Goal: Information Seeking & Learning: Learn about a topic

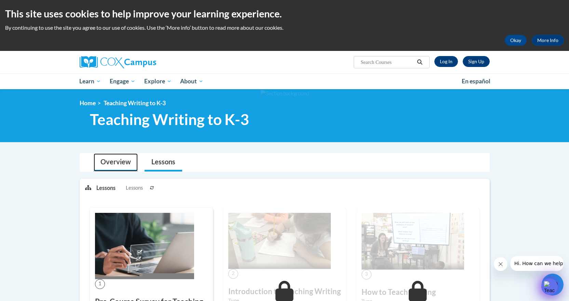
click at [109, 161] on link "Overview" at bounding box center [116, 162] width 44 height 18
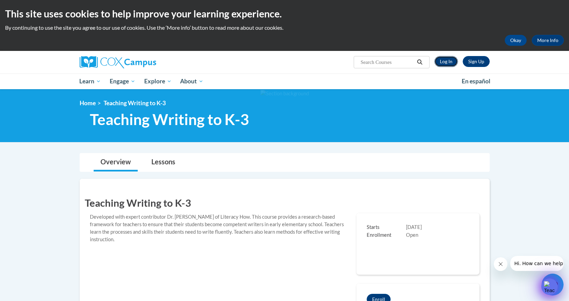
click at [452, 64] on link "Log In" at bounding box center [446, 61] width 24 height 11
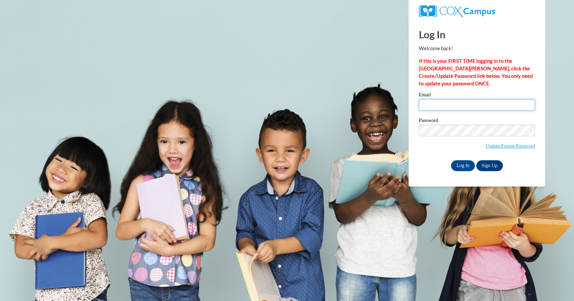
click at [453, 106] on input "Email" at bounding box center [477, 105] width 116 height 12
click at [428, 105] on input "Email" at bounding box center [477, 105] width 116 height 12
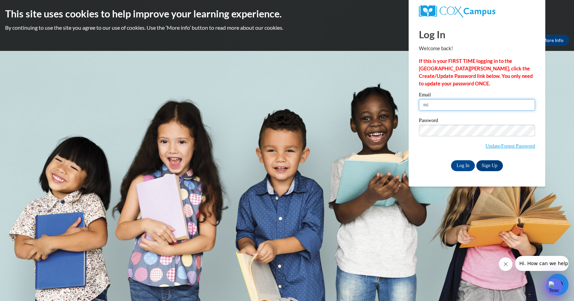
type input "miranda.smith@student.thomasu.edu"
click at [470, 166] on input "Log In" at bounding box center [463, 165] width 24 height 11
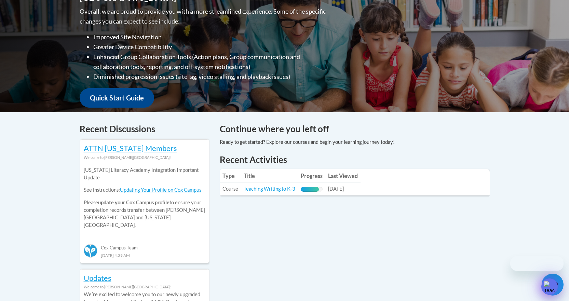
scroll to position [205, 0]
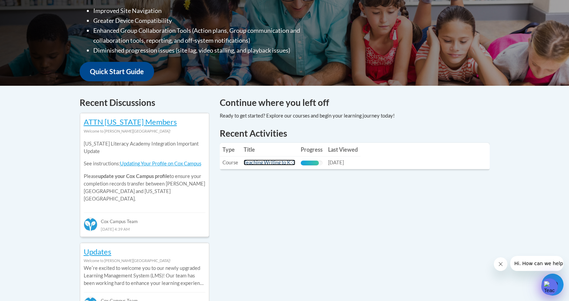
click at [259, 162] on link "Teaching Writing to K-3" at bounding box center [270, 163] width 52 height 6
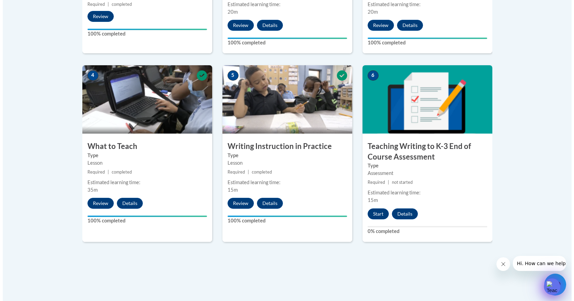
scroll to position [376, 0]
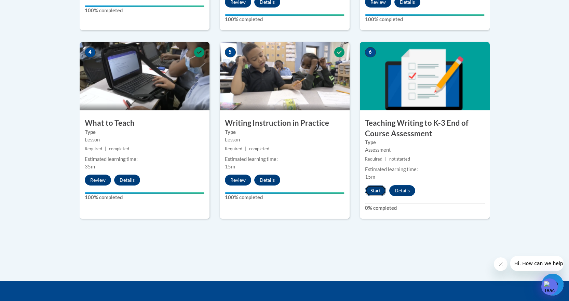
click at [371, 188] on button "Start" at bounding box center [375, 190] width 21 height 11
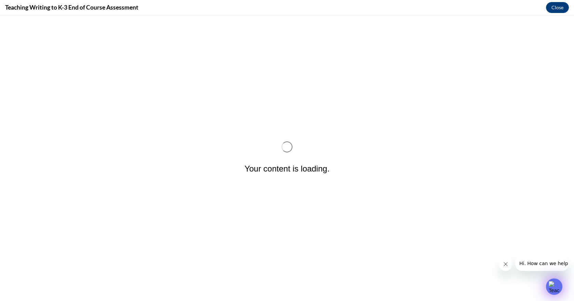
scroll to position [0, 0]
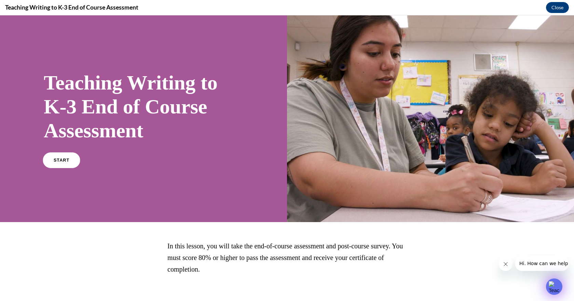
click at [59, 162] on span "START" at bounding box center [62, 160] width 16 height 5
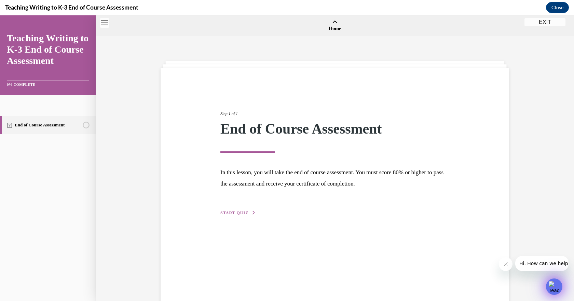
scroll to position [21, 0]
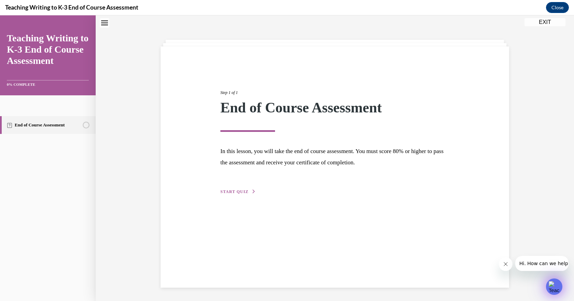
click at [236, 191] on span "START QUIZ" at bounding box center [234, 191] width 28 height 5
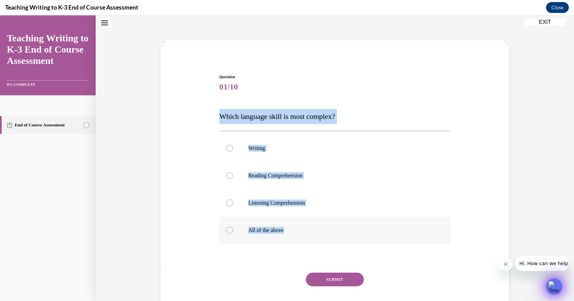
drag, startPoint x: 216, startPoint y: 114, endPoint x: 331, endPoint y: 226, distance: 161.1
click at [331, 226] on div "Question 01/10 Which language skill is most complex? Writing Reading Comprehens…" at bounding box center [335, 196] width 235 height 265
copy div "Which language skill is most complex? Writing Reading Comprehension Listening C…"
click at [344, 150] on p "Writing" at bounding box center [340, 148] width 185 height 7
click at [233, 150] on input "Writing" at bounding box center [229, 148] width 7 height 7
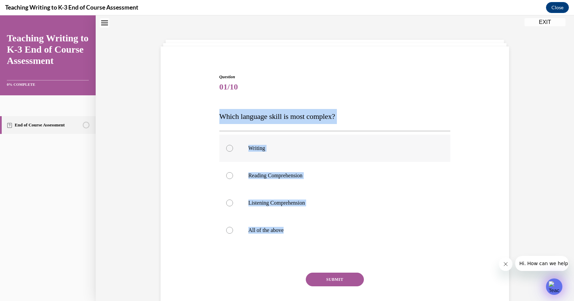
radio input "true"
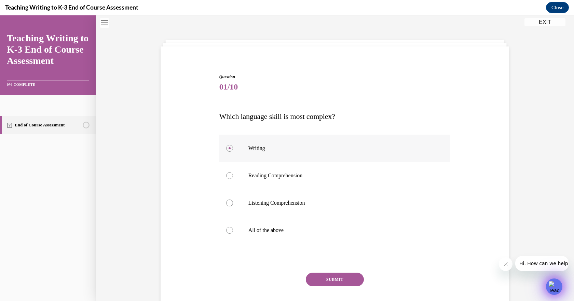
click at [229, 151] on div at bounding box center [229, 148] width 7 height 7
click at [229, 151] on input "Writing" at bounding box center [229, 148] width 7 height 7
click at [337, 276] on button "SUBMIT" at bounding box center [335, 280] width 58 height 14
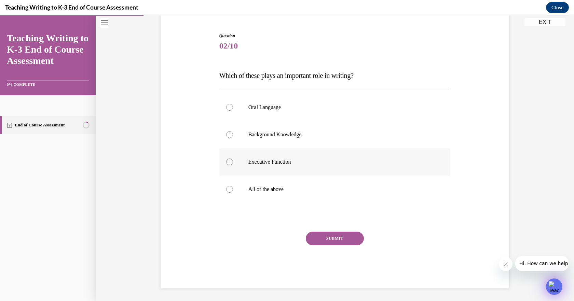
scroll to position [63, 0]
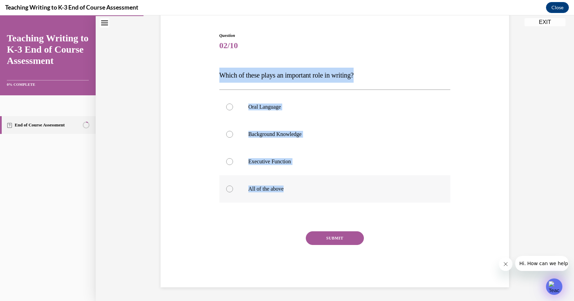
drag, startPoint x: 216, startPoint y: 72, endPoint x: 340, endPoint y: 190, distance: 170.8
click at [340, 190] on div "Question 02/10 Which of these plays an important role in writing? Oral Language…" at bounding box center [335, 154] width 235 height 265
copy div "Which of these plays an important role in writing? Oral Language Background Kno…"
click at [280, 164] on p "Executive Function" at bounding box center [340, 161] width 185 height 7
click at [233, 164] on input "Executive Function" at bounding box center [229, 161] width 7 height 7
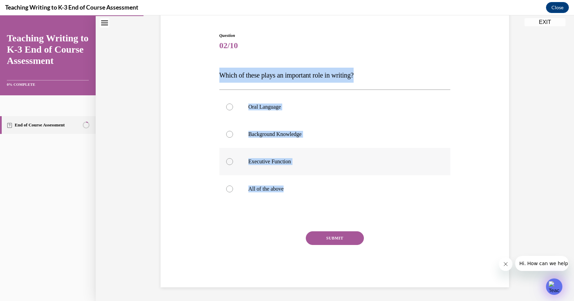
radio input "true"
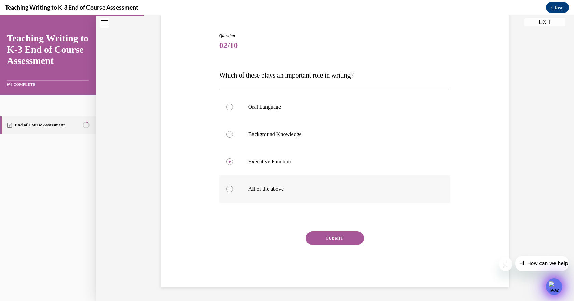
click at [228, 189] on div at bounding box center [229, 188] width 7 height 7
click at [228, 189] on input "All of the above" at bounding box center [229, 188] width 7 height 7
radio input "true"
click at [341, 242] on button "SUBMIT" at bounding box center [335, 238] width 58 height 14
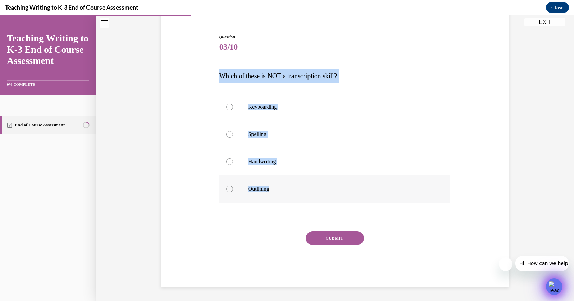
drag, startPoint x: 215, startPoint y: 72, endPoint x: 318, endPoint y: 184, distance: 152.5
click at [318, 184] on div "Question 03/10 Which of these is NOT a transcription skill? Keyboarding Spellin…" at bounding box center [335, 156] width 235 height 264
copy div "Which of these is NOT a transcription skill? Keyboarding Spelling Handwriting O…"
click at [282, 143] on label "Spelling" at bounding box center [334, 134] width 231 height 27
click at [233, 138] on input "Spelling" at bounding box center [229, 134] width 7 height 7
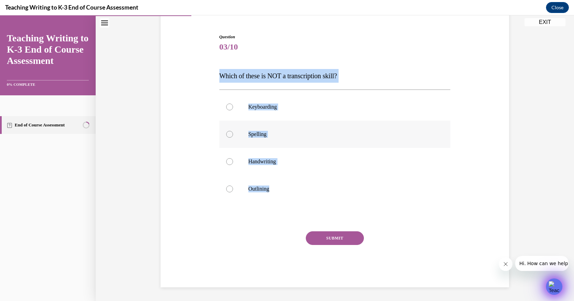
radio input "true"
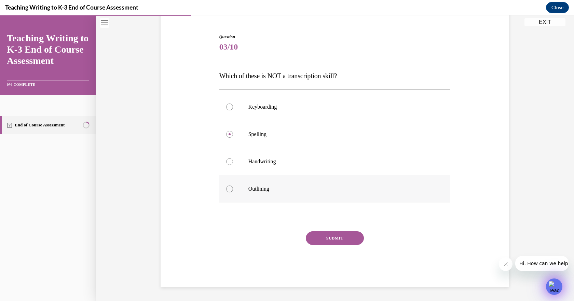
click at [231, 192] on label "Outlining" at bounding box center [334, 188] width 231 height 27
click at [231, 192] on input "Outlining" at bounding box center [229, 188] width 7 height 7
radio input "true"
click at [345, 240] on button "SUBMIT" at bounding box center [335, 238] width 58 height 14
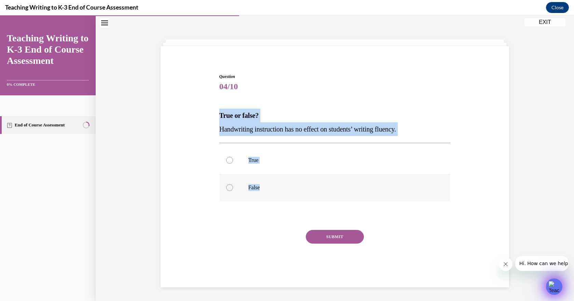
drag, startPoint x: 218, startPoint y: 110, endPoint x: 293, endPoint y: 182, distance: 103.9
click at [293, 182] on div "Question 04/10 True or false? Handwriting instruction has no effect on students…" at bounding box center [335, 169] width 352 height 233
copy div "True or false? Handwriting instruction has no effect on students’ writing fluen…"
click at [226, 188] on div at bounding box center [229, 187] width 7 height 7
click at [226, 188] on input "False" at bounding box center [229, 187] width 7 height 7
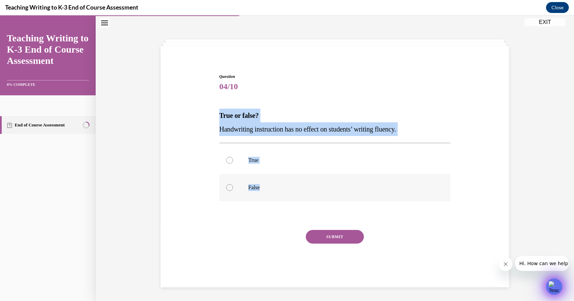
radio input "true"
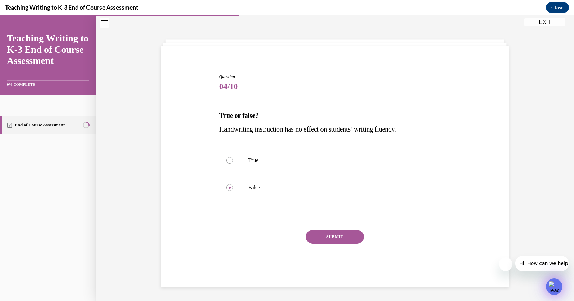
click at [337, 235] on button "SUBMIT" at bounding box center [335, 237] width 58 height 14
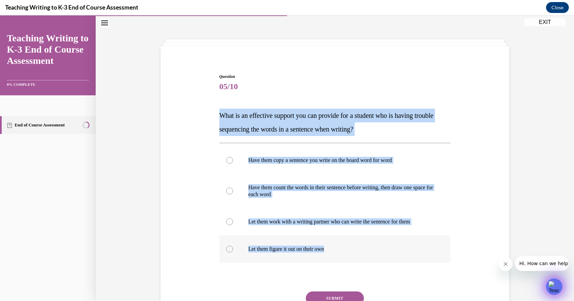
drag, startPoint x: 241, startPoint y: 111, endPoint x: 354, endPoint y: 243, distance: 173.2
click at [354, 243] on div "Question 05/10 What is an effective support you can provide for a student who i…" at bounding box center [335, 205] width 235 height 284
copy div "What is an effective support you can provide for a student who is having troubl…"
click at [346, 202] on label "Have them count the words in their sentence before writing, then draw one space…" at bounding box center [334, 191] width 231 height 34
click at [233, 194] on input "Have them count the words in their sentence before writing, then draw one space…" at bounding box center [229, 191] width 7 height 7
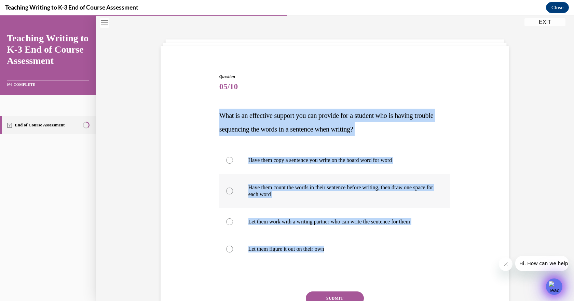
radio input "true"
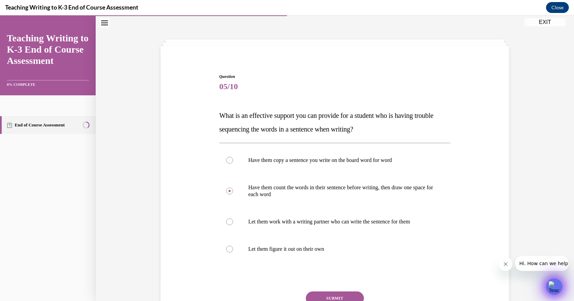
click at [343, 298] on button "SUBMIT" at bounding box center [335, 298] width 58 height 14
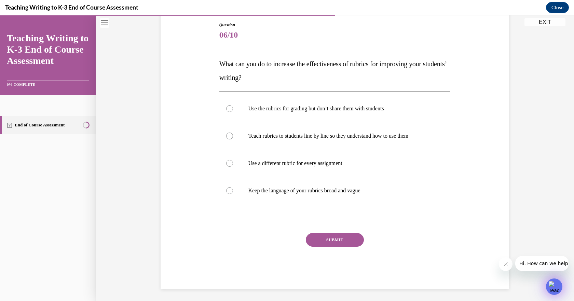
scroll to position [75, 0]
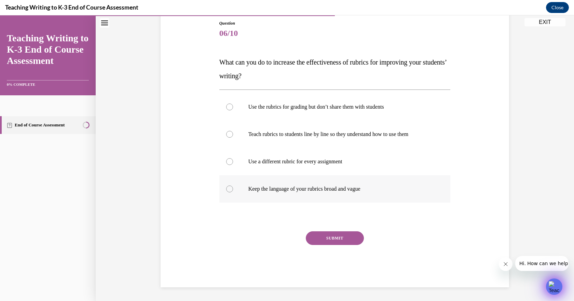
drag, startPoint x: 215, startPoint y: 57, endPoint x: 382, endPoint y: 190, distance: 213.7
click at [382, 190] on div "Question 06/10 What can you do to increase the effectiveness of rubrics for imp…" at bounding box center [335, 144] width 352 height 288
copy div "What can you do to increase the effectiveness of rubrics for improving your stu…"
click at [229, 137] on label "Teach rubrics to students line by line so they understand how to use them" at bounding box center [334, 134] width 231 height 27
click at [229, 137] on input "Teach rubrics to students line by line so they understand how to use them" at bounding box center [229, 134] width 7 height 7
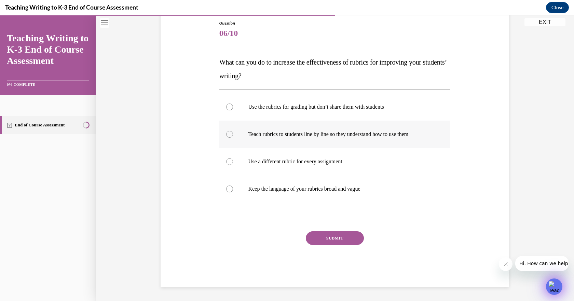
radio input "true"
click at [347, 237] on button "SUBMIT" at bounding box center [335, 238] width 58 height 14
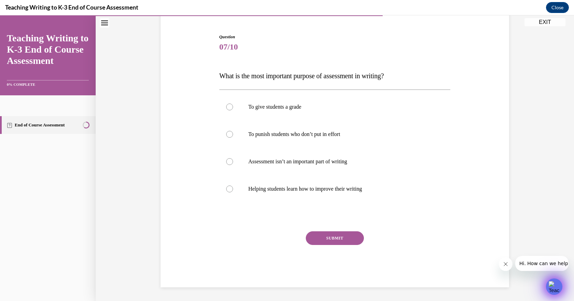
scroll to position [61, 0]
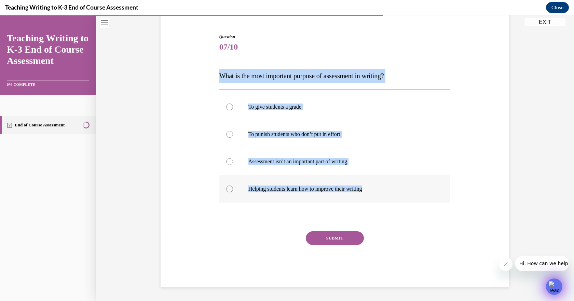
drag, startPoint x: 214, startPoint y: 73, endPoint x: 400, endPoint y: 189, distance: 219.9
click at [400, 189] on div "Question 07/10 What is the most important purpose of assessment in writing? To …" at bounding box center [335, 150] width 352 height 274
copy div "What is the most important purpose of assessment in writing? To give students a…"
click at [229, 188] on div at bounding box center [229, 188] width 7 height 7
click at [229, 188] on input "Helping students learn how to improve their writing" at bounding box center [229, 188] width 7 height 7
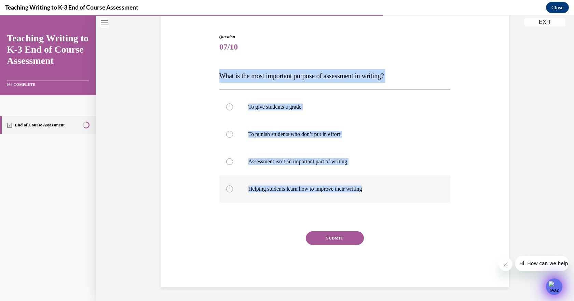
radio input "true"
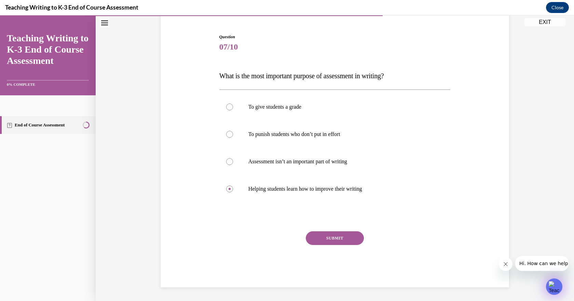
click at [331, 238] on button "SUBMIT" at bounding box center [335, 238] width 58 height 14
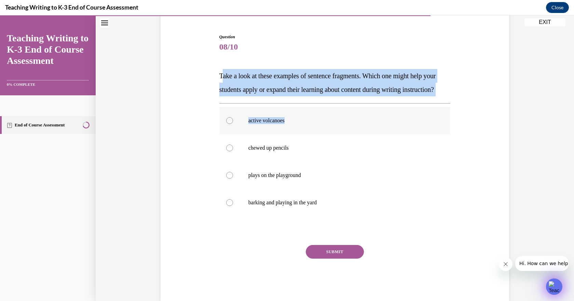
drag, startPoint x: 218, startPoint y: 72, endPoint x: 312, endPoint y: 138, distance: 114.6
click at [324, 148] on div "Question 08/10 Take a look at these examples of sentence fragments. Which one m…" at bounding box center [334, 167] width 231 height 267
click at [237, 73] on span "Take a look at these examples of sentence fragments. Which one might help your …" at bounding box center [327, 82] width 217 height 21
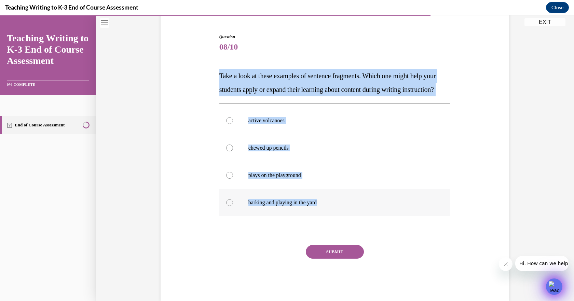
drag, startPoint x: 215, startPoint y: 75, endPoint x: 333, endPoint y: 216, distance: 183.7
click at [333, 216] on div "Question 08/10 Take a look at these examples of sentence fragments. Which one m…" at bounding box center [335, 162] width 235 height 277
copy div "Take a look at these examples of sentence fragments. Which one might help your …"
click at [227, 124] on div at bounding box center [229, 120] width 7 height 7
click at [227, 124] on input "active volcanoes" at bounding box center [229, 120] width 7 height 7
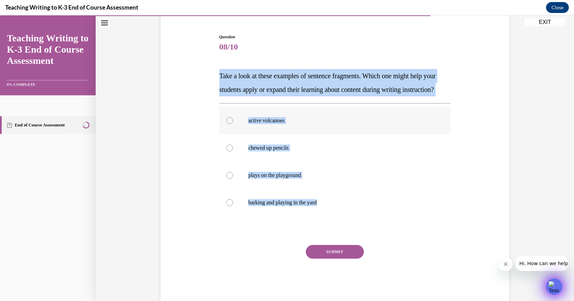
radio input "true"
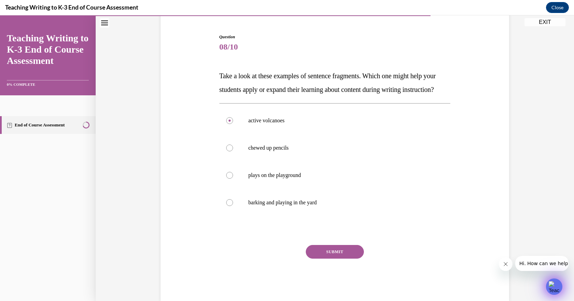
click at [344, 259] on button "SUBMIT" at bounding box center [335, 252] width 58 height 14
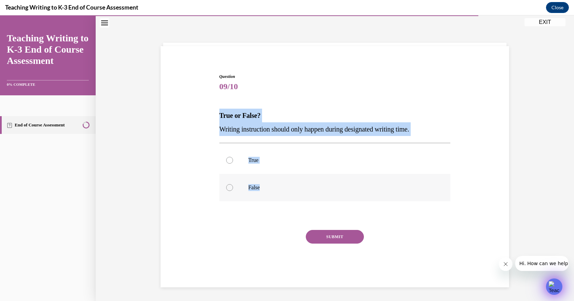
drag, startPoint x: 212, startPoint y: 114, endPoint x: 309, endPoint y: 198, distance: 127.4
click at [309, 198] on div "Question 09/10 True or False? Writing instruction should only happen during des…" at bounding box center [335, 169] width 352 height 233
copy div "True or False? Writing instruction should only happen during designated writing…"
click at [230, 189] on div at bounding box center [229, 187] width 7 height 7
click at [230, 189] on input "False" at bounding box center [229, 187] width 7 height 7
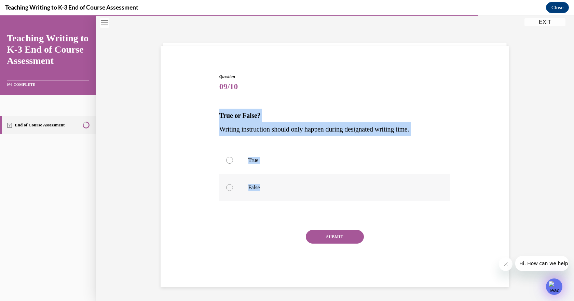
radio input "true"
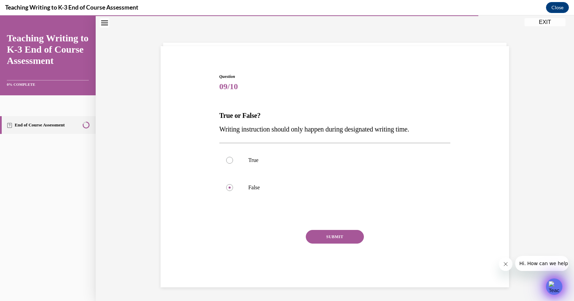
click at [333, 236] on button "SUBMIT" at bounding box center [335, 237] width 58 height 14
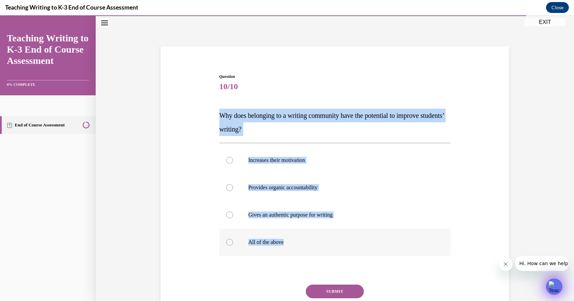
drag, startPoint x: 211, startPoint y: 112, endPoint x: 324, endPoint y: 239, distance: 170.4
click at [324, 239] on div "Question 10/10 Why does belonging to a writing community have the potential to …" at bounding box center [335, 197] width 352 height 288
copy div "Why does belonging to a writing community have the potential to improve student…"
click at [230, 241] on div at bounding box center [229, 242] width 7 height 7
click at [230, 241] on input "All of the above" at bounding box center [229, 242] width 7 height 7
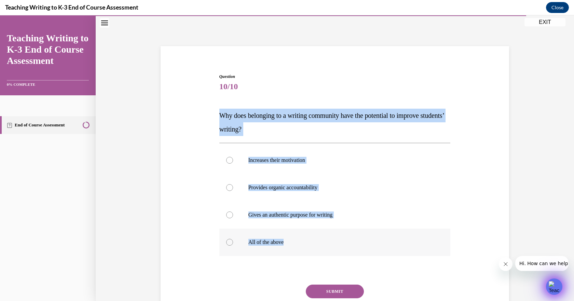
radio input "true"
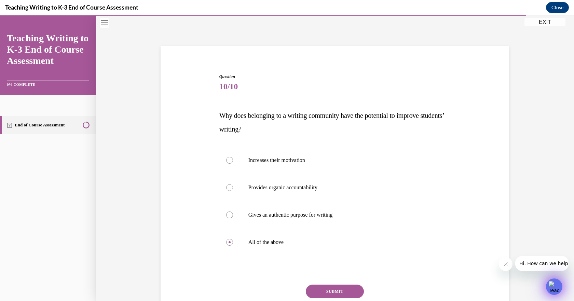
click at [340, 289] on button "SUBMIT" at bounding box center [335, 292] width 58 height 14
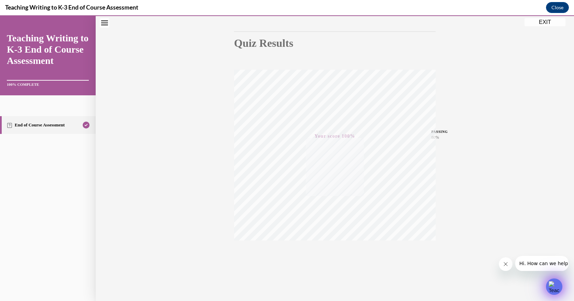
scroll to position [65, 0]
click at [544, 26] on div "Quiz Results PASSING 80% Your score 100% Passed PASSING 80% Your score Your sco…" at bounding box center [335, 136] width 478 height 329
click at [541, 22] on button "EXIT" at bounding box center [544, 22] width 41 height 8
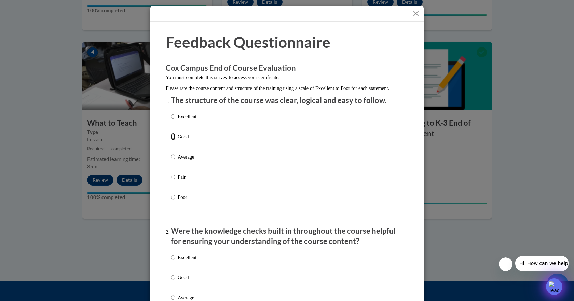
click at [171, 140] on input "Good" at bounding box center [173, 137] width 4 height 8
radio input "true"
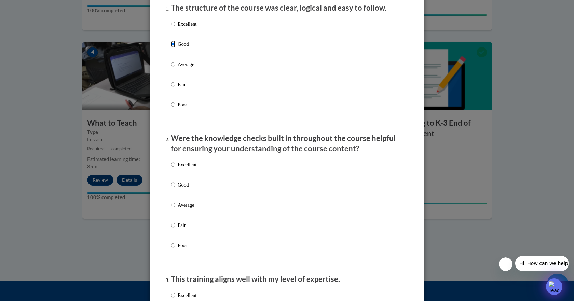
scroll to position [137, 0]
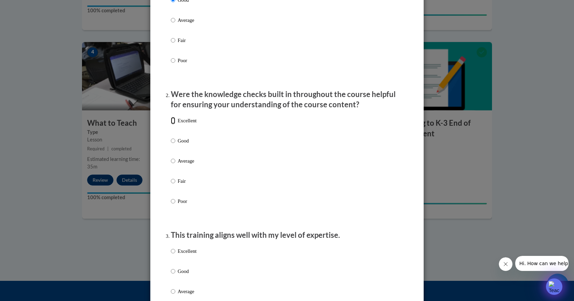
click at [171, 124] on input "Excellent" at bounding box center [173, 121] width 4 height 8
radio input "true"
click at [172, 255] on input "Excellent" at bounding box center [173, 251] width 4 height 8
radio input "true"
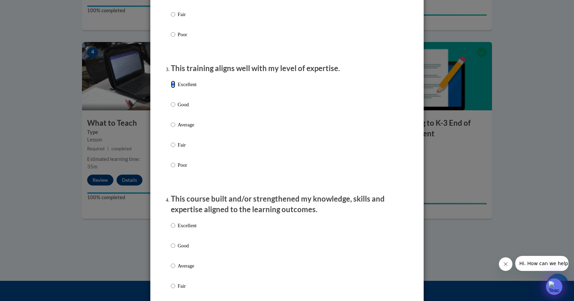
scroll to position [307, 0]
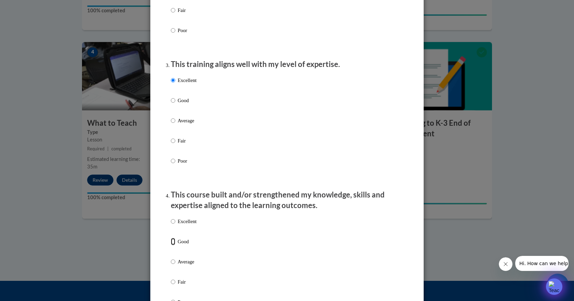
click at [171, 245] on input "Good" at bounding box center [173, 242] width 4 height 8
radio input "true"
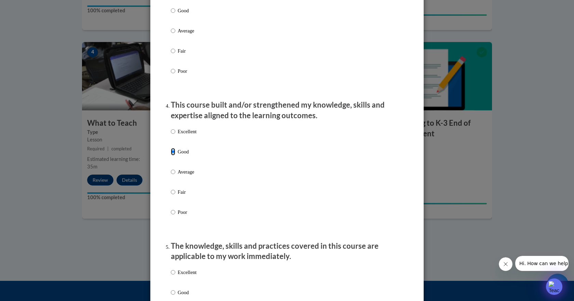
scroll to position [478, 0]
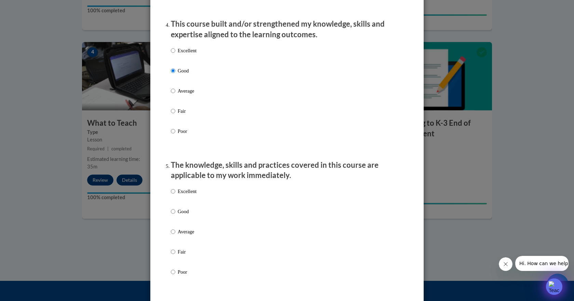
click at [173, 216] on label "Good" at bounding box center [184, 217] width 26 height 18
click at [173, 215] on input "Good" at bounding box center [173, 212] width 4 height 8
radio input "true"
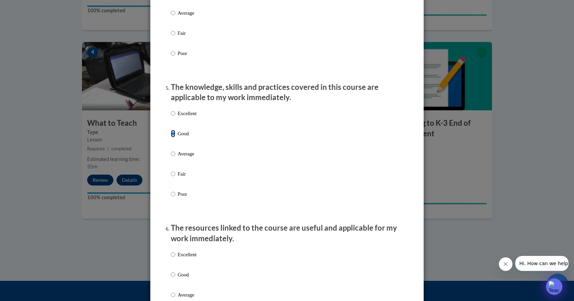
scroll to position [615, 0]
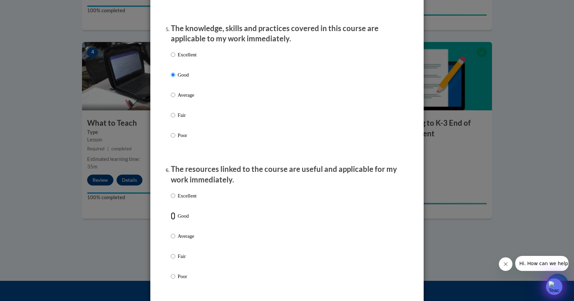
click at [172, 220] on input "Good" at bounding box center [173, 216] width 4 height 8
radio input "true"
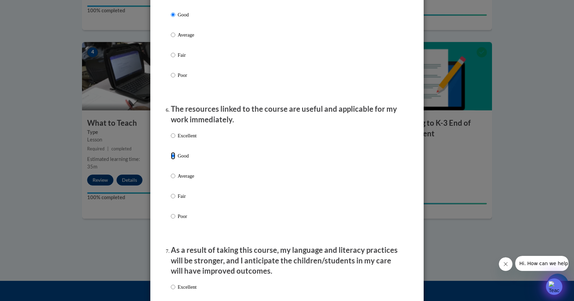
scroll to position [717, 0]
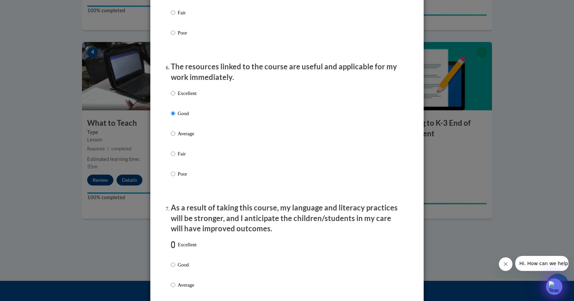
click at [171, 248] on input "Excellent" at bounding box center [173, 245] width 4 height 8
radio input "true"
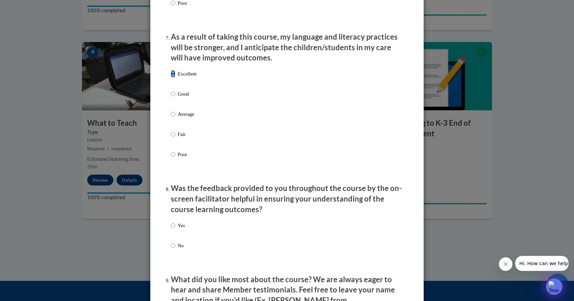
scroll to position [991, 0]
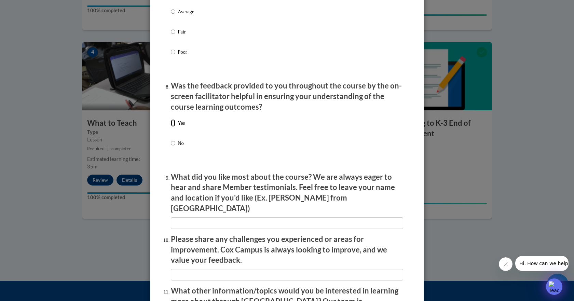
click at [171, 127] on input "Yes" at bounding box center [173, 123] width 4 height 8
radio input "true"
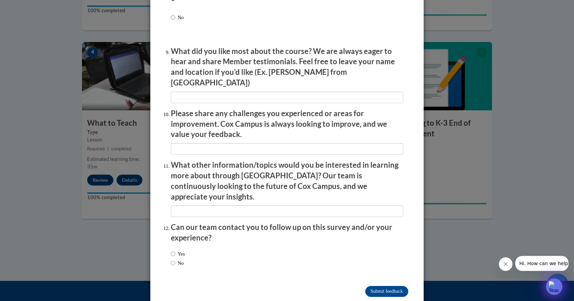
scroll to position [1118, 0]
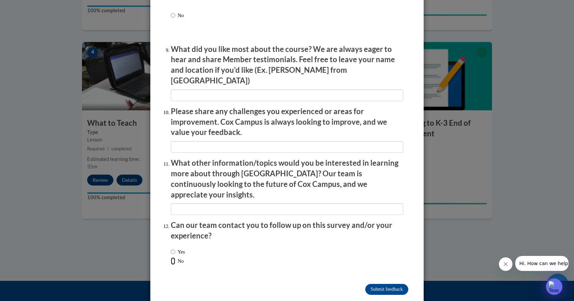
click at [171, 257] on input "No" at bounding box center [173, 261] width 4 height 8
radio input "true"
click at [390, 284] on input "Submit feedback" at bounding box center [386, 289] width 43 height 11
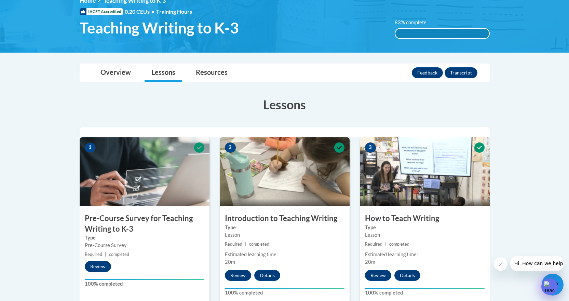
scroll to position [0, 0]
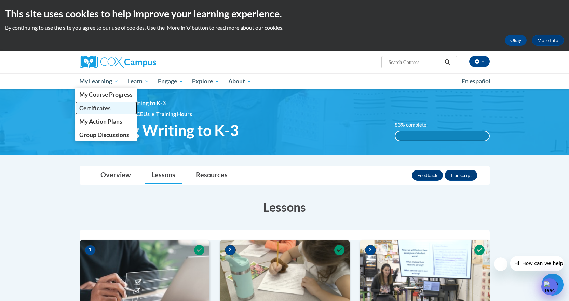
click at [105, 114] on link "Certificates" at bounding box center [106, 107] width 62 height 13
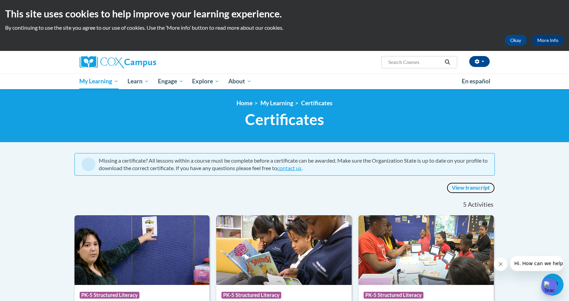
click at [479, 185] on link "View transcript" at bounding box center [470, 187] width 48 height 11
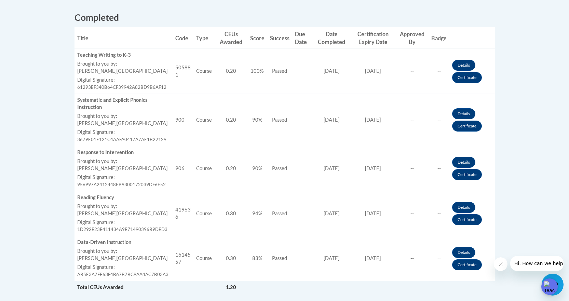
scroll to position [273, 0]
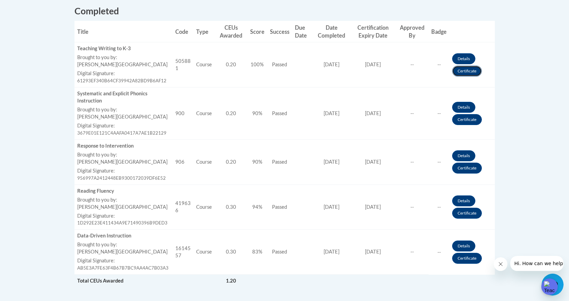
click at [467, 73] on link "Certificate" at bounding box center [467, 71] width 30 height 11
click at [472, 119] on link "Certificate" at bounding box center [467, 119] width 30 height 11
click at [460, 169] on link "Certificate" at bounding box center [467, 168] width 30 height 11
click at [462, 215] on link "Certificate" at bounding box center [467, 213] width 30 height 11
click at [471, 262] on link "Certificate" at bounding box center [467, 258] width 30 height 11
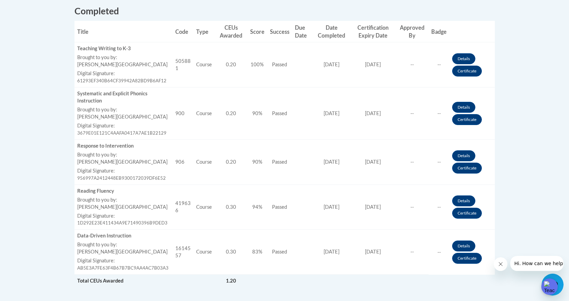
click at [563, 61] on body "This site uses cookies to help improve your learning experience. By continuing …" at bounding box center [284, 97] width 569 height 741
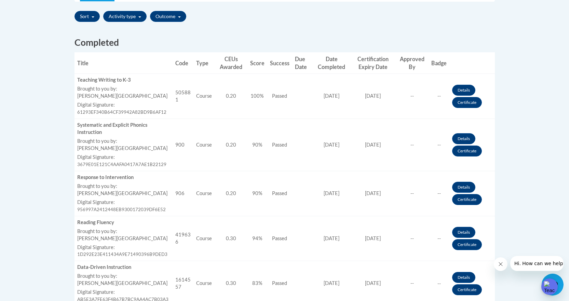
scroll to position [205, 0]
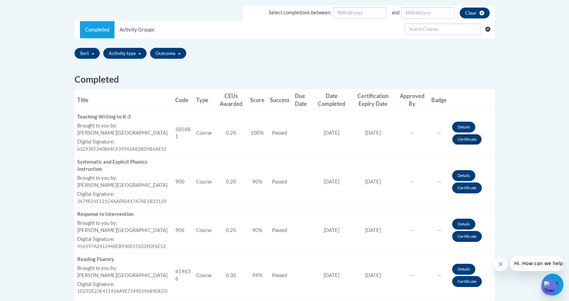
click at [470, 139] on link "Certificate" at bounding box center [467, 139] width 30 height 11
